Goal: Information Seeking & Learning: Check status

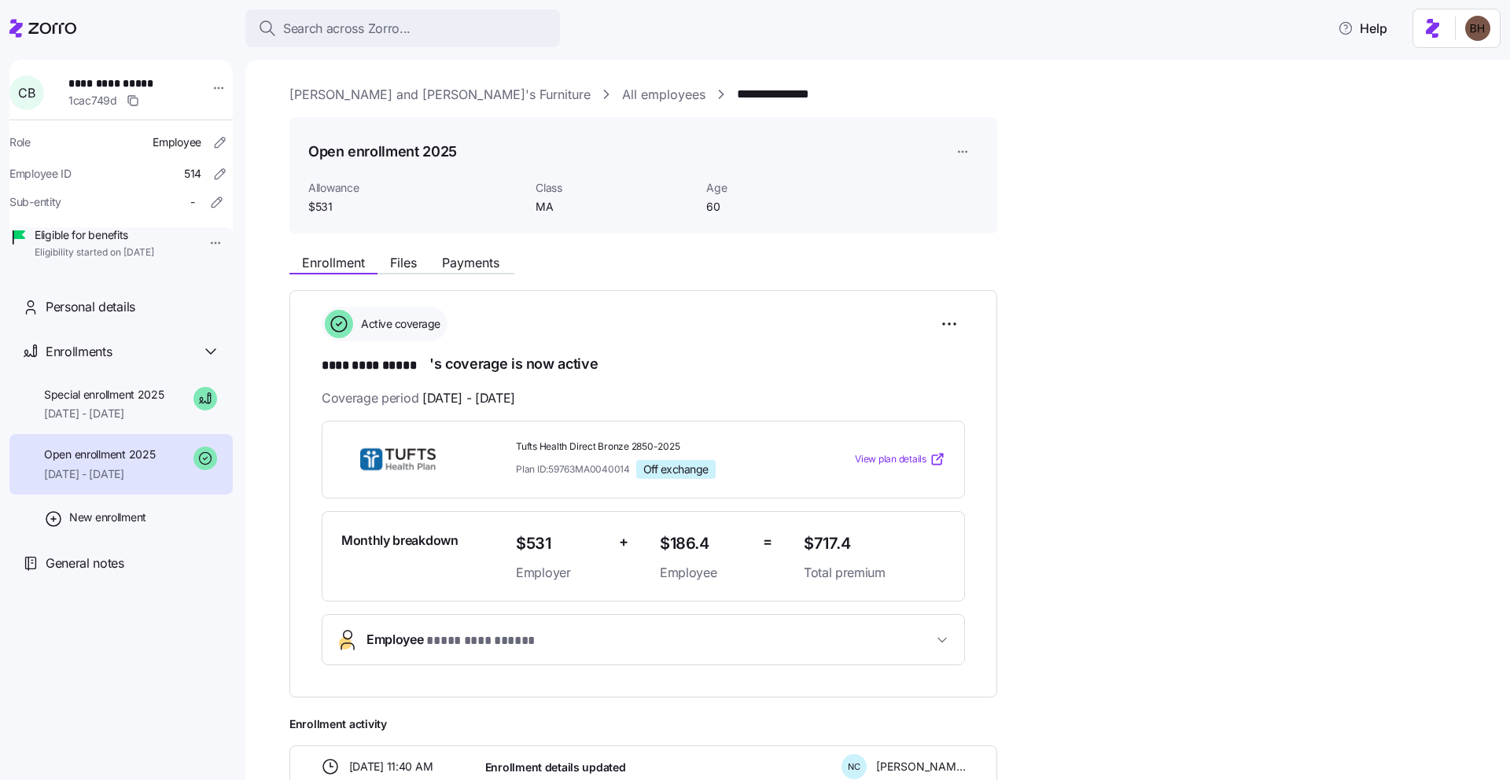
click at [414, 24] on div "Search across Zorro..." at bounding box center [402, 29] width 289 height 20
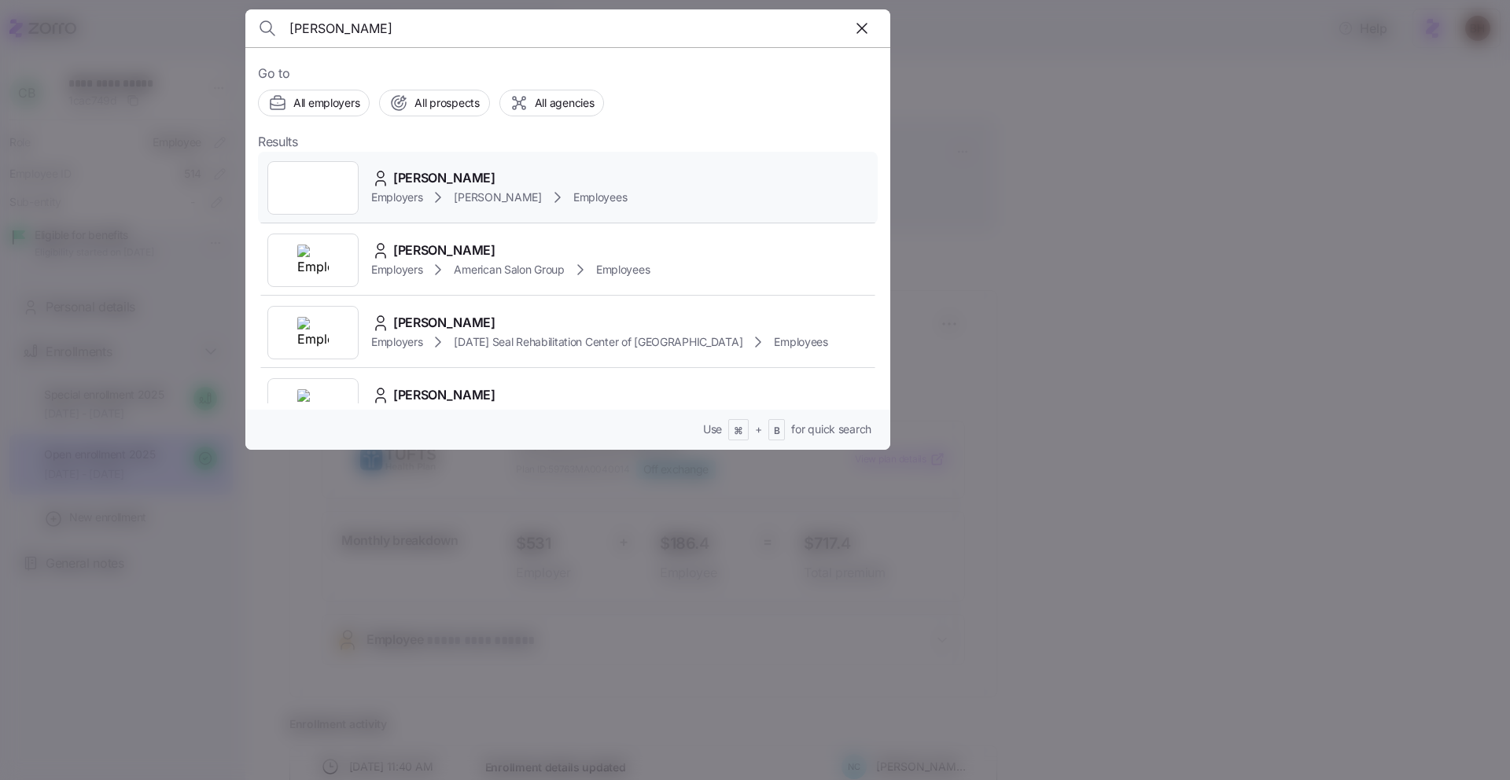
type input "Jessica Struck"
click at [521, 179] on div "Jessica Strunk" at bounding box center [499, 178] width 256 height 20
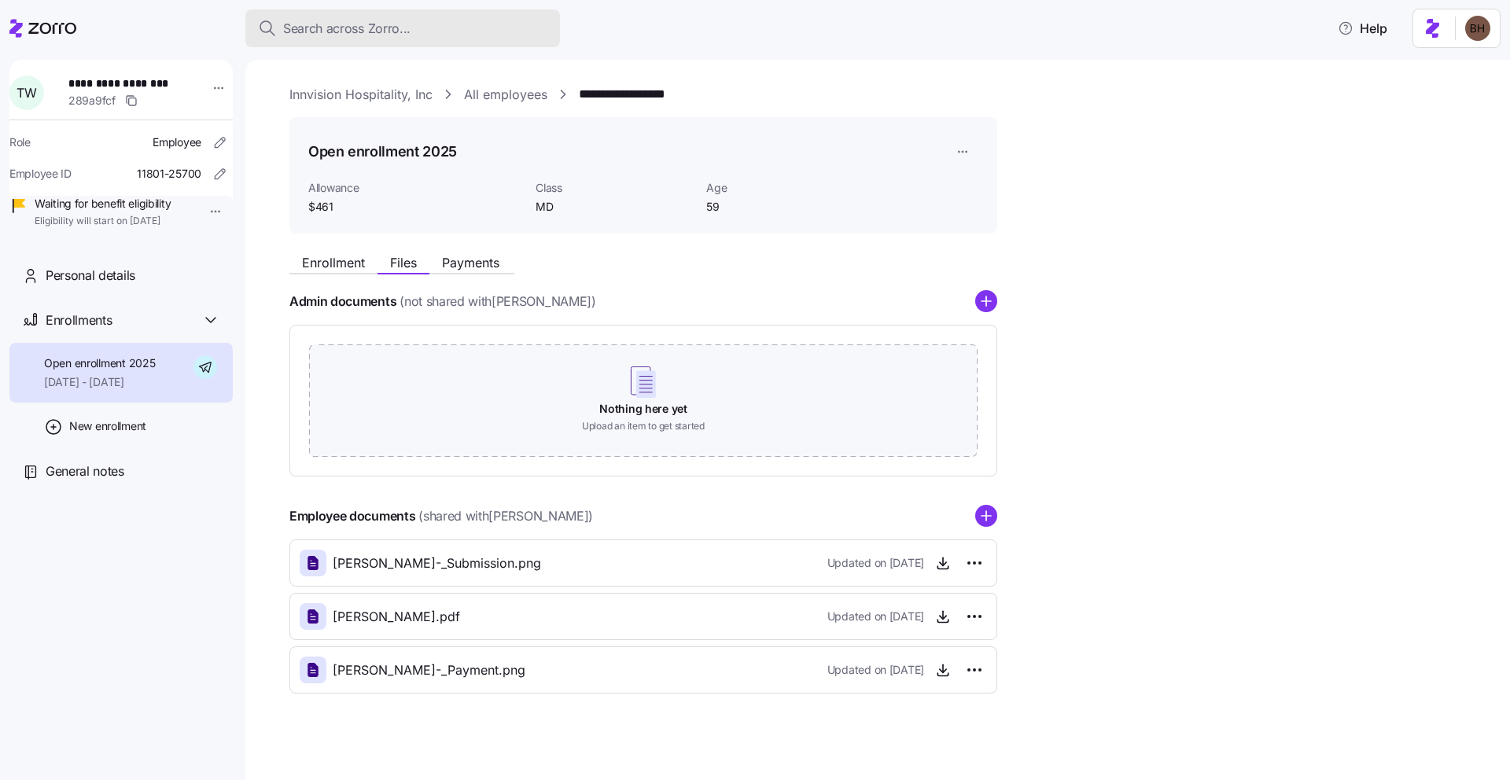
click at [378, 28] on span "Search across Zorro..." at bounding box center [346, 29] width 127 height 20
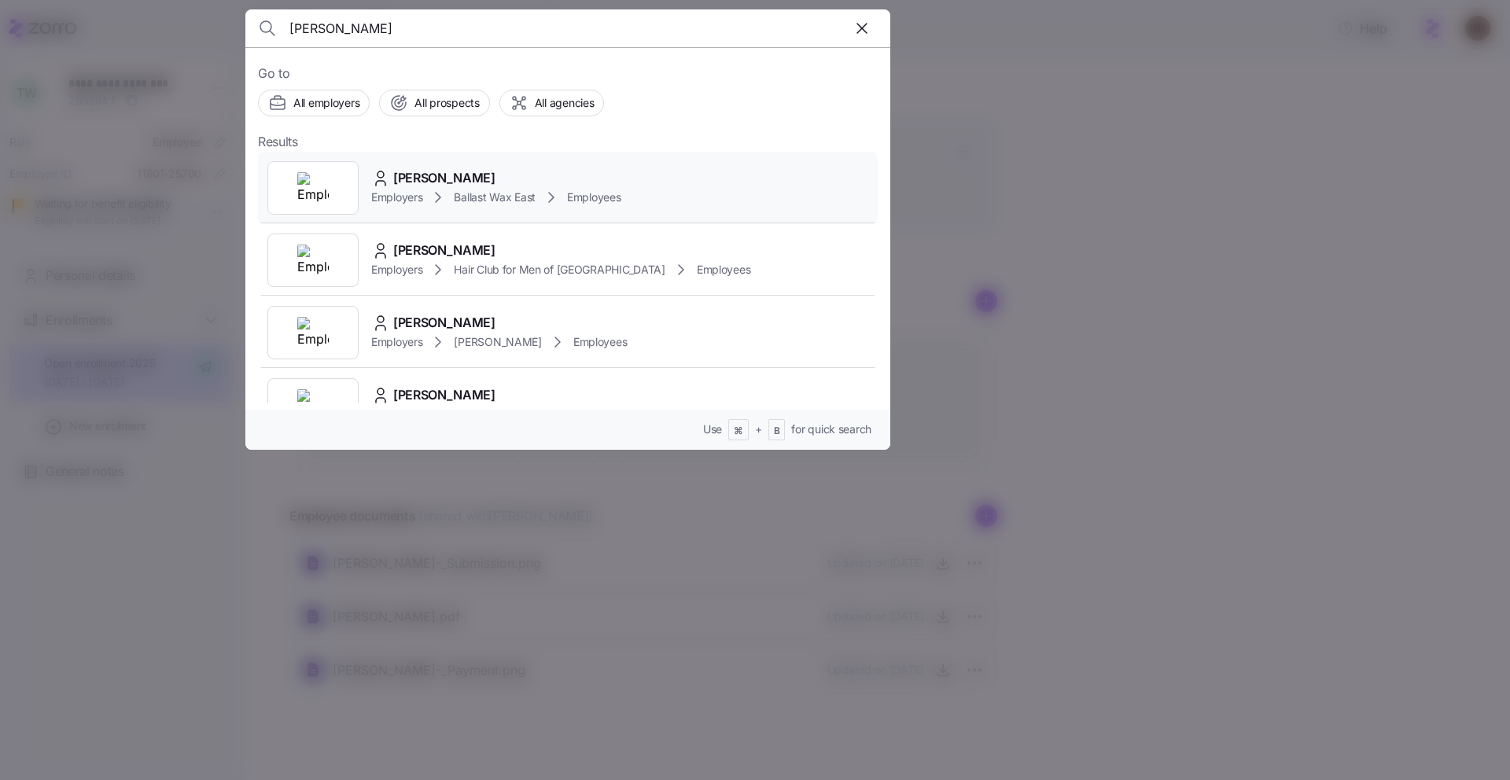
type input "[PERSON_NAME]"
click at [451, 178] on span "[PERSON_NAME]" at bounding box center [444, 178] width 102 height 20
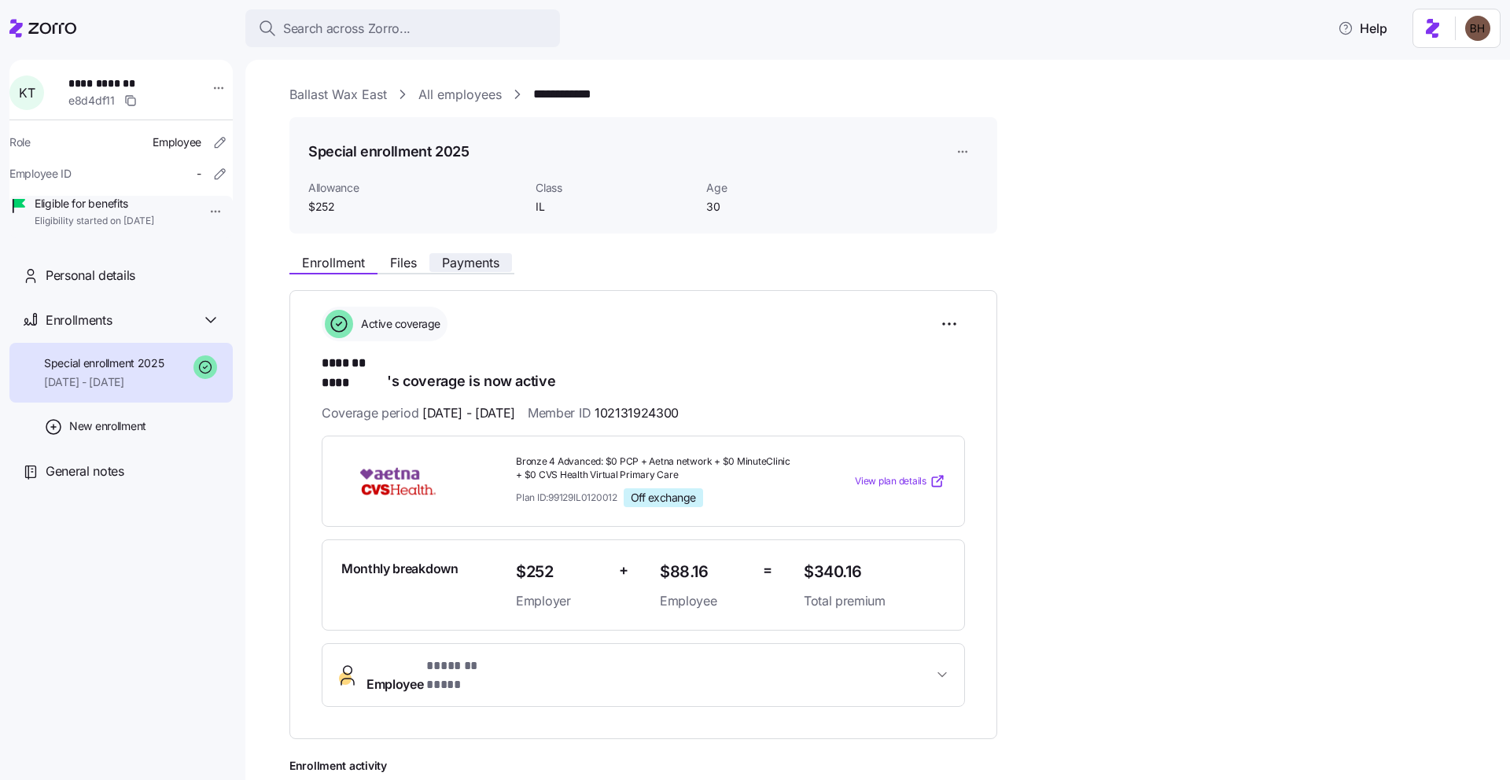
click at [467, 256] on span "Payments" at bounding box center [470, 262] width 57 height 13
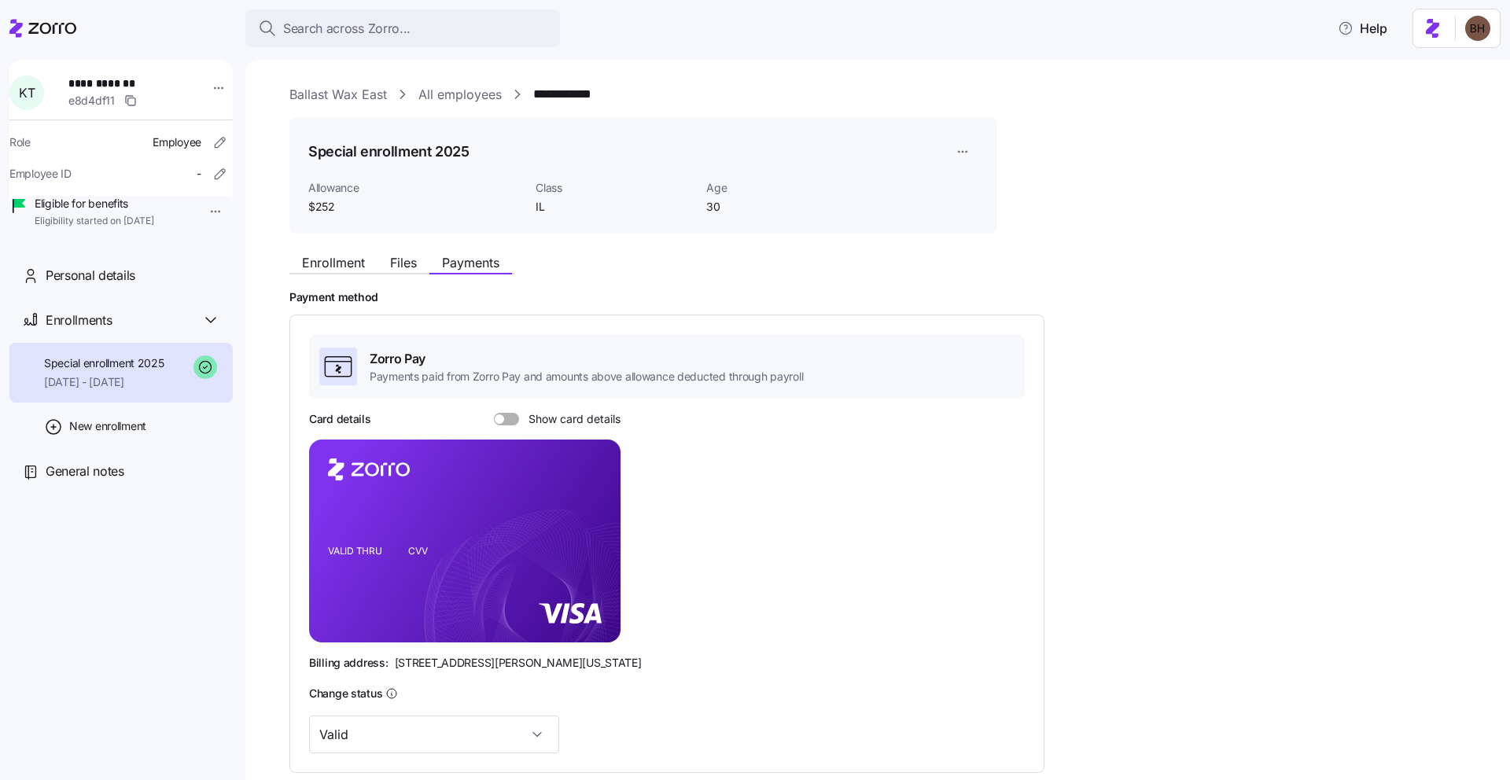
click at [512, 415] on span at bounding box center [512, 419] width 16 height 13
click at [494, 413] on input "Show card details" at bounding box center [494, 413] width 0 height 0
click at [512, 415] on span at bounding box center [513, 418] width 9 height 9
click at [494, 413] on input "Show card details" at bounding box center [494, 413] width 0 height 0
click at [441, 34] on div "Search across Zorro..." at bounding box center [402, 29] width 289 height 20
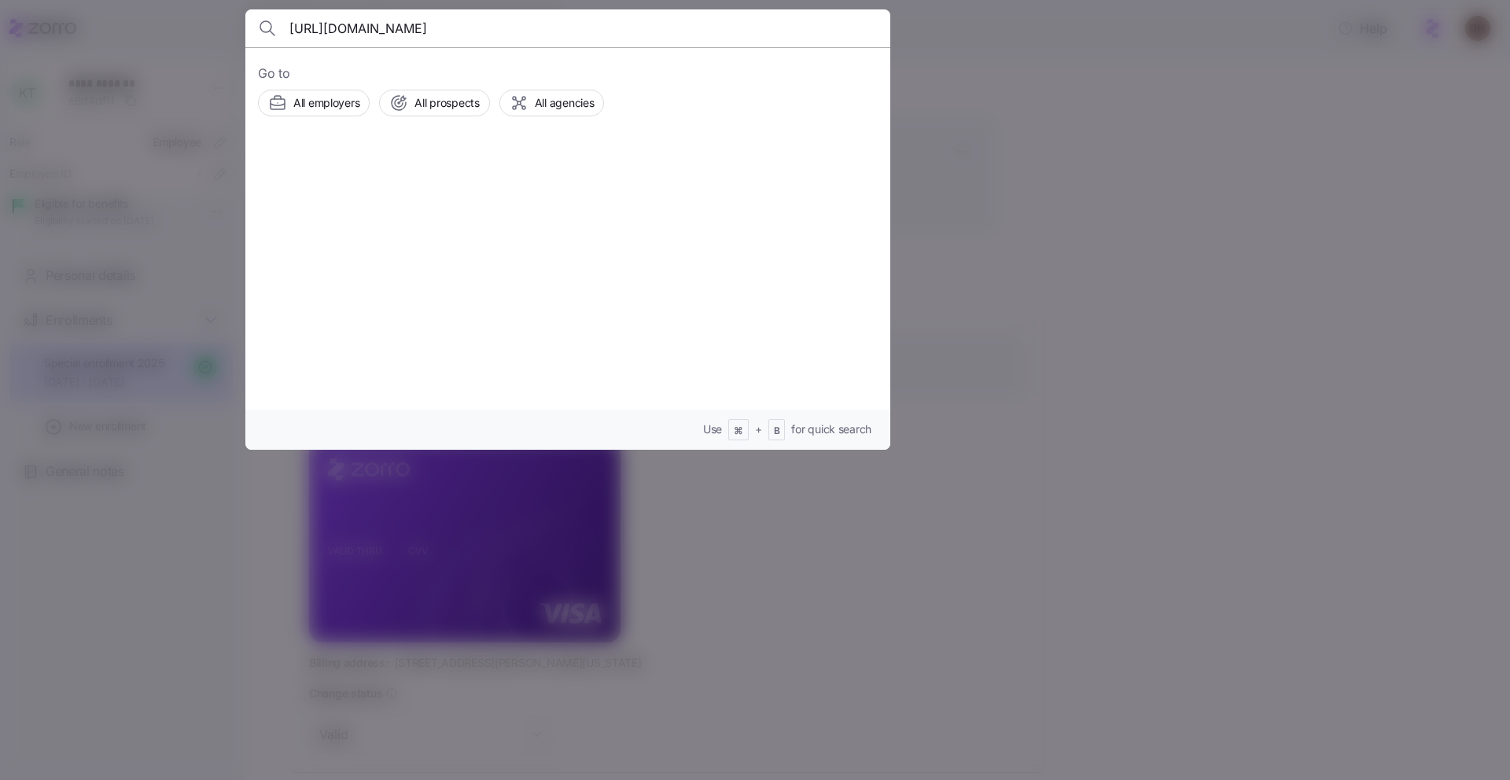
scroll to position [0, 833]
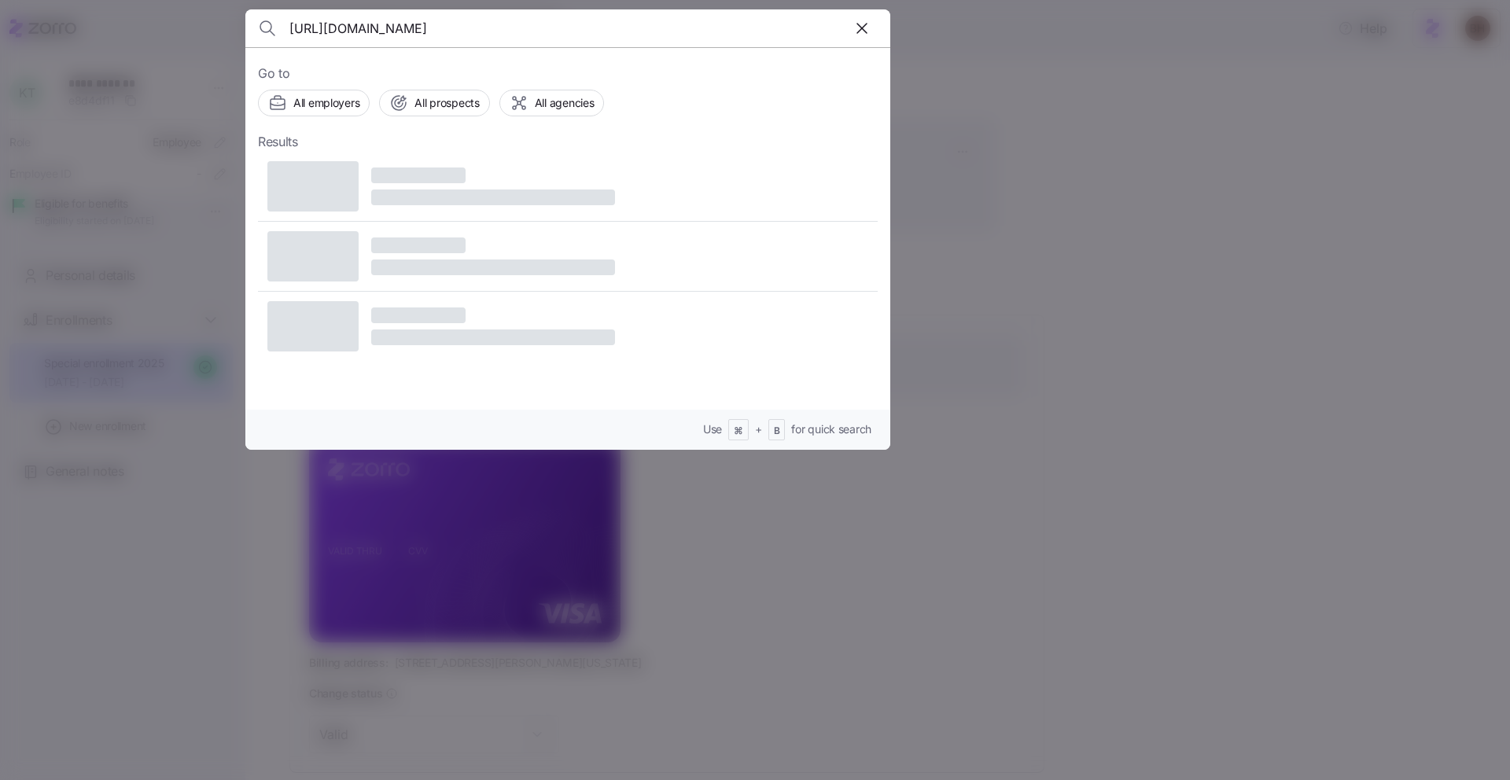
click at [441, 34] on input "[URL][DOMAIN_NAME]" at bounding box center [490, 28] width 403 height 38
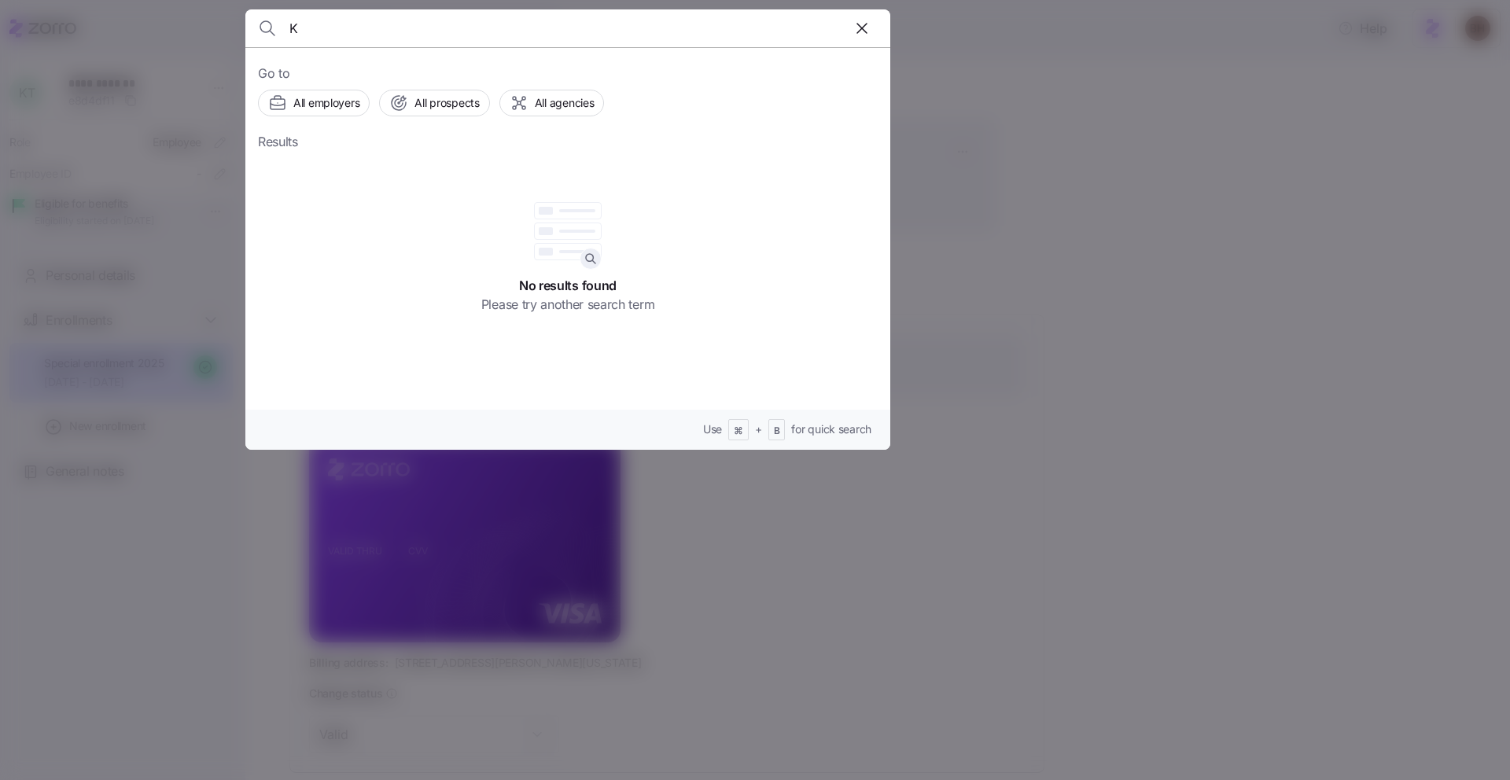
scroll to position [0, 0]
type input "[PERSON_NAME]"
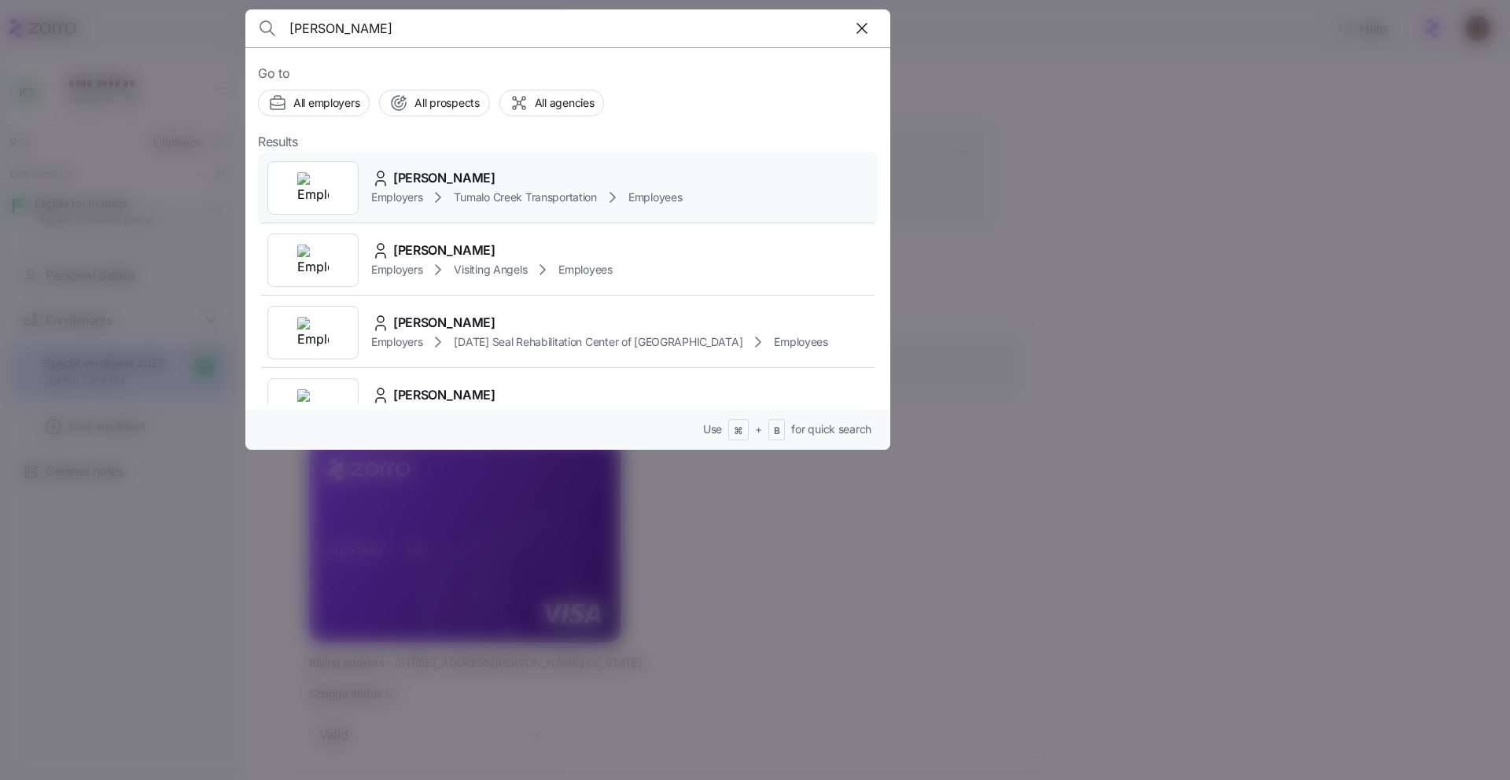
click at [466, 183] on span "[PERSON_NAME]" at bounding box center [444, 178] width 102 height 20
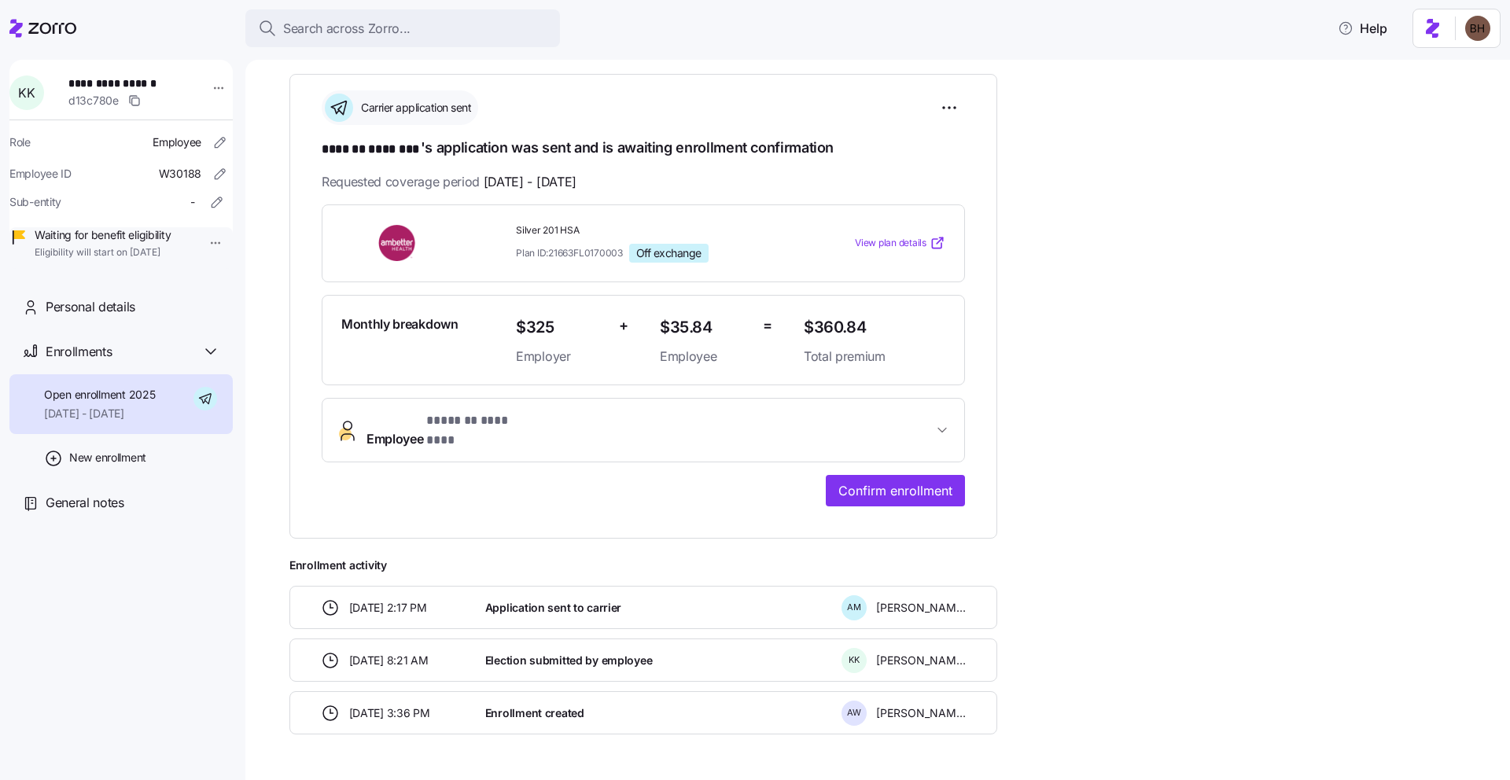
scroll to position [218, 0]
click at [109, 513] on span "General notes" at bounding box center [85, 503] width 79 height 20
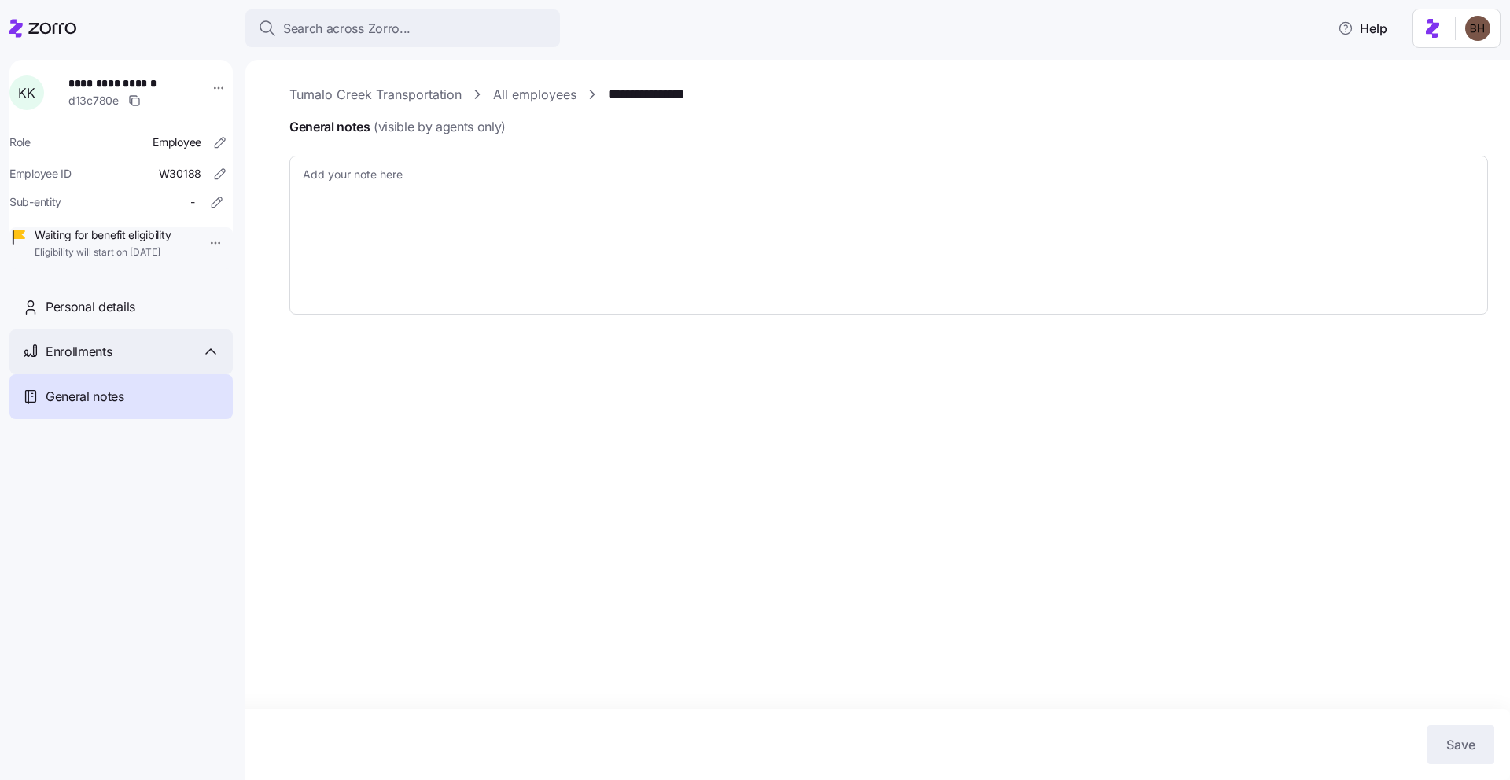
click at [99, 362] on span "Enrollments" at bounding box center [79, 352] width 66 height 20
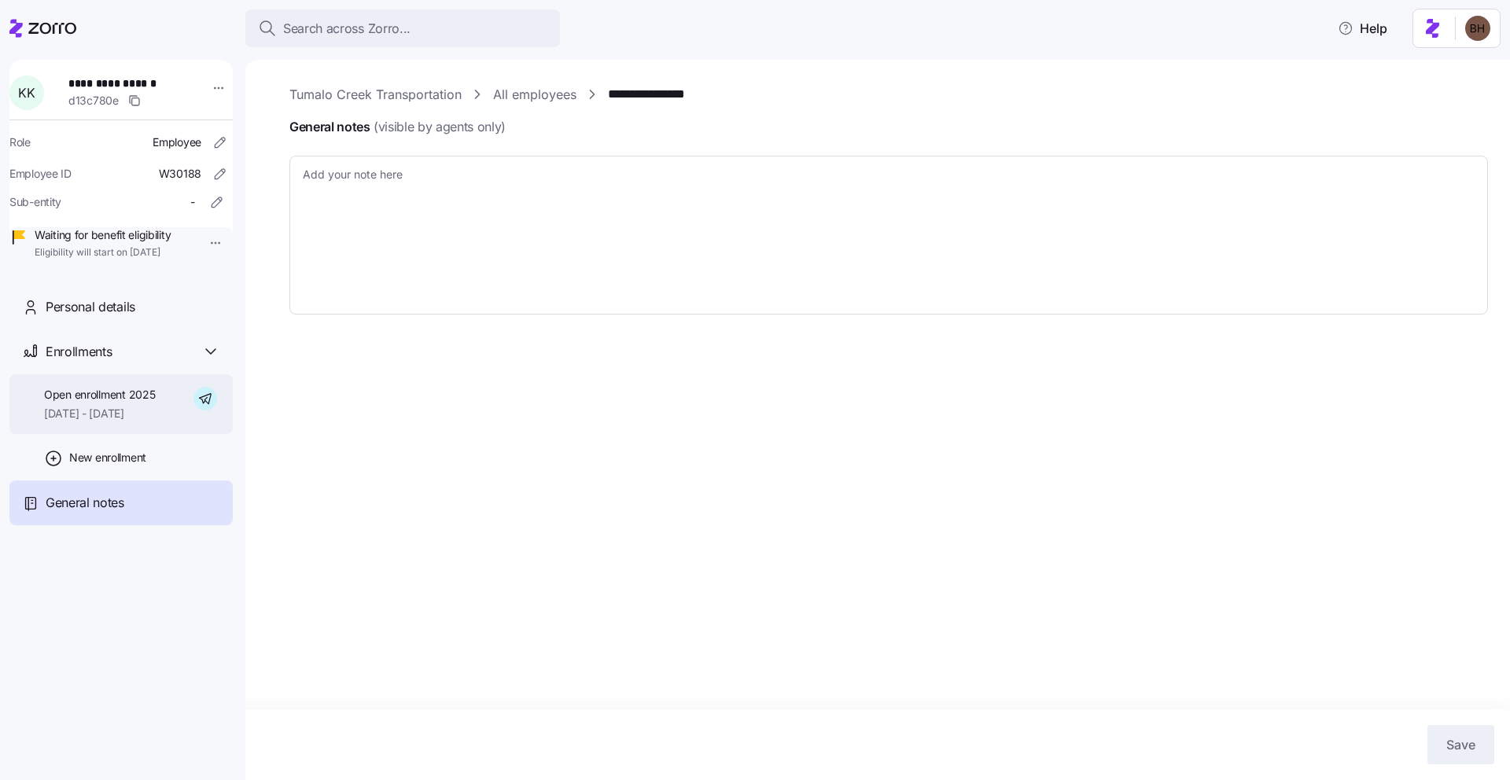
click at [127, 435] on div "Open enrollment 2025 [DATE] - [DATE]" at bounding box center [120, 404] width 223 height 61
type textarea "x"
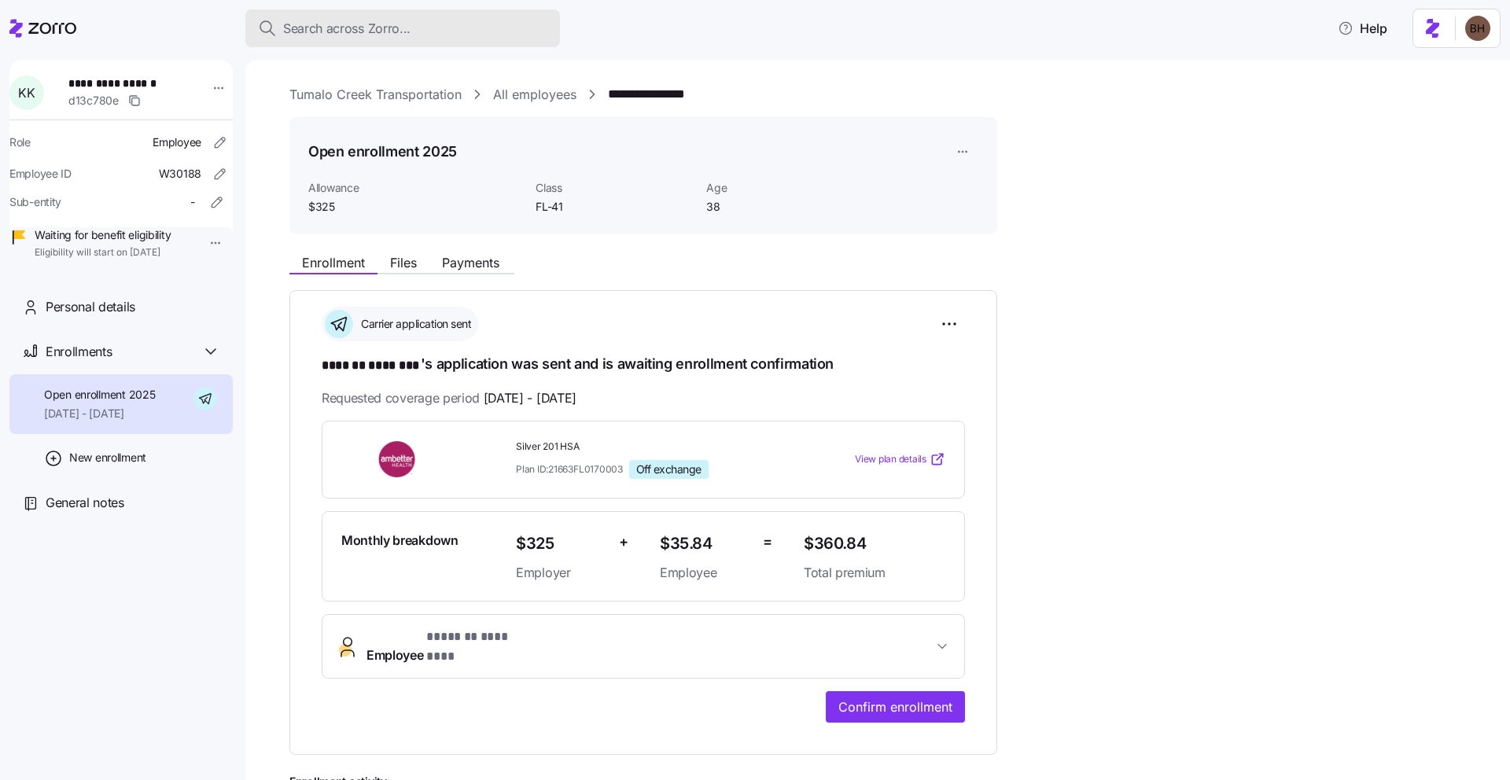
click at [424, 19] on div "Search across Zorro..." at bounding box center [402, 29] width 289 height 20
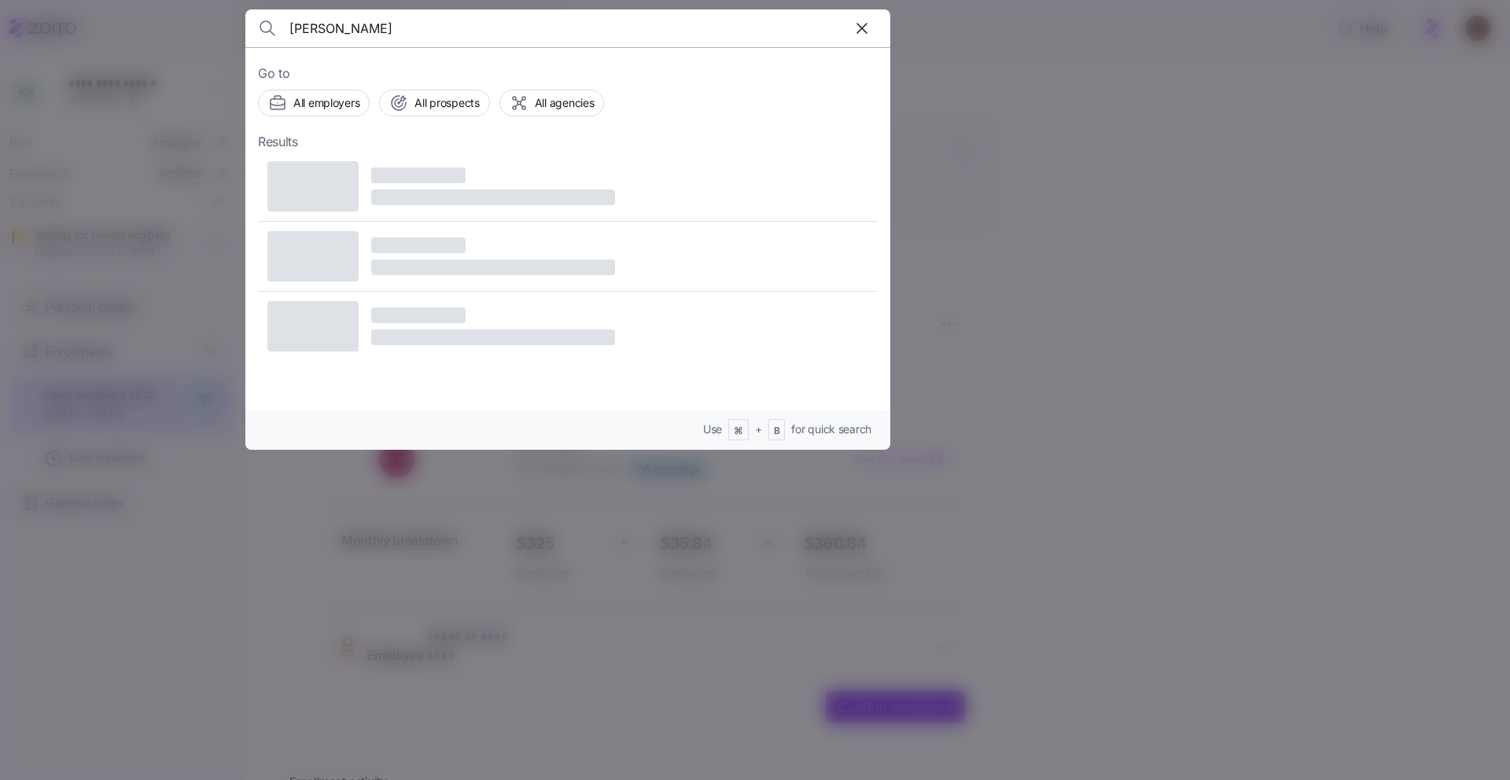
type input "[PERSON_NAME]"
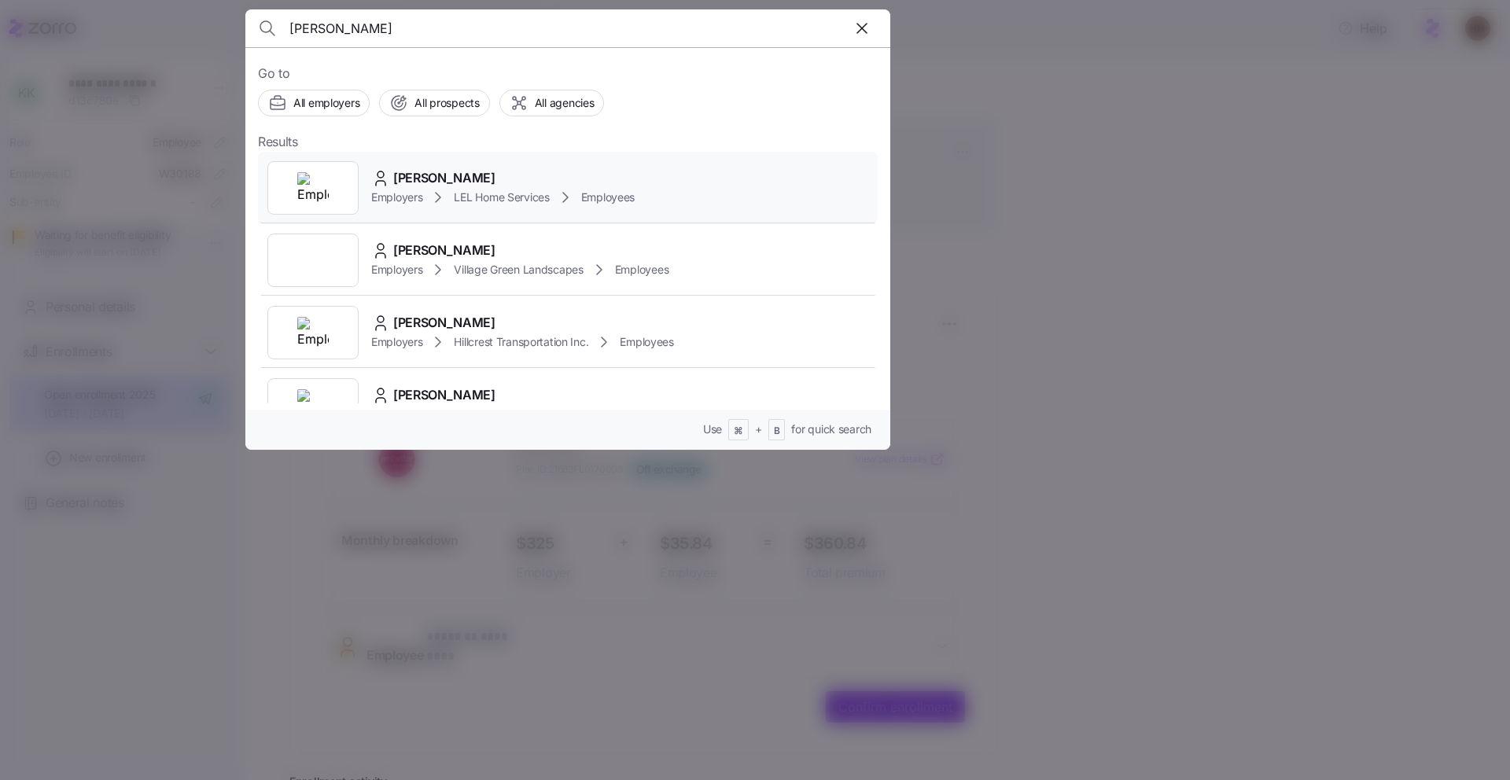
click at [459, 177] on span "[PERSON_NAME]" at bounding box center [444, 178] width 102 height 20
